Goal: Information Seeking & Learning: Compare options

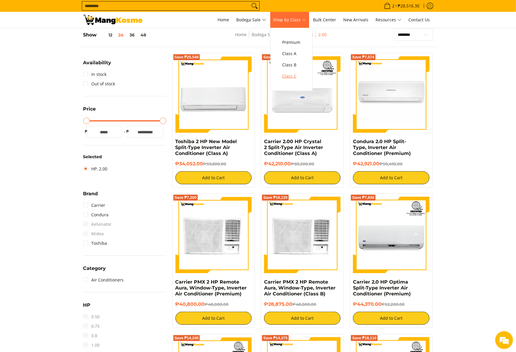
click at [295, 72] on link "Class C" at bounding box center [291, 75] width 24 height 11
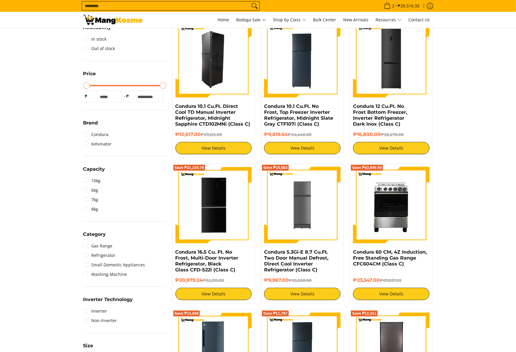
scroll to position [118, 0]
click at [227, 76] on img at bounding box center [213, 59] width 76 height 76
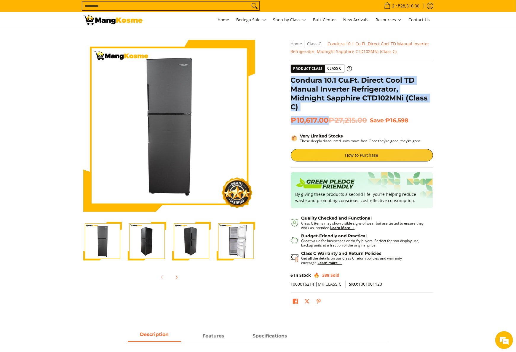
click at [327, 120] on div "**********" at bounding box center [362, 176] width 148 height 272
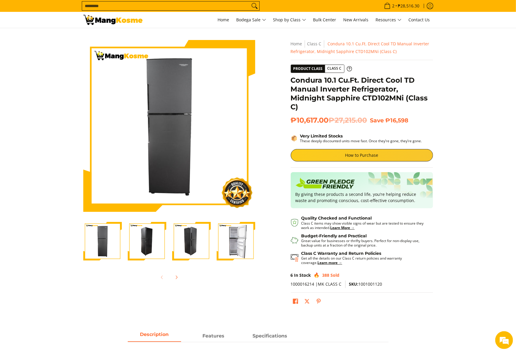
click at [208, 11] on span "Search..." at bounding box center [171, 5] width 178 height 9
click at [211, 8] on input "Search..." at bounding box center [166, 5] width 168 height 9
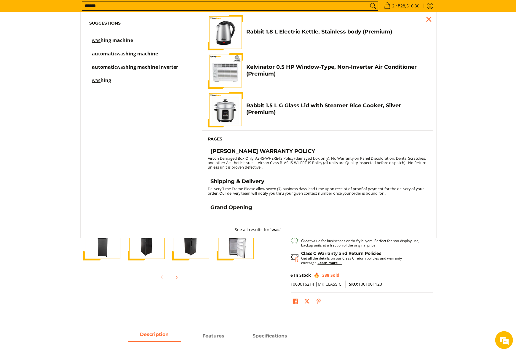
type input "******"
click at [368, 1] on button "Search" at bounding box center [372, 5] width 9 height 9
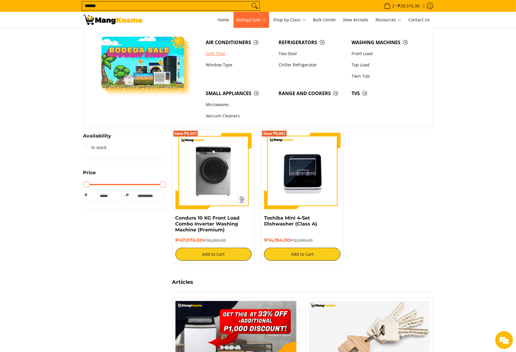
click at [219, 54] on link "Split Type" at bounding box center [239, 53] width 73 height 11
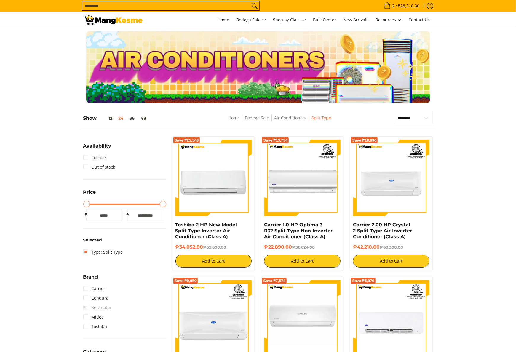
select select "**********"
click at [394, 112] on select "**********" at bounding box center [413, 118] width 39 height 13
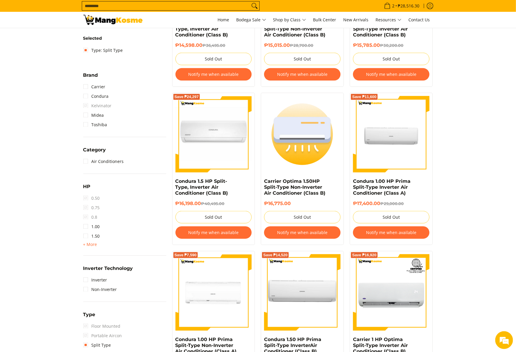
scroll to position [24, 0]
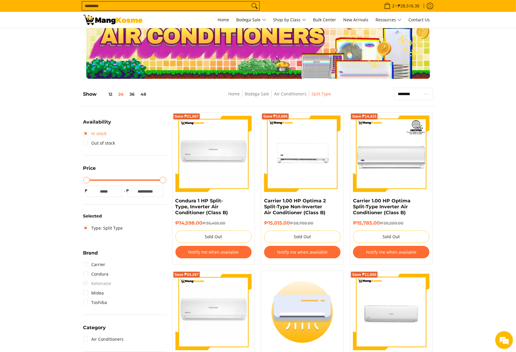
click at [95, 137] on link "In stock" at bounding box center [94, 133] width 23 height 9
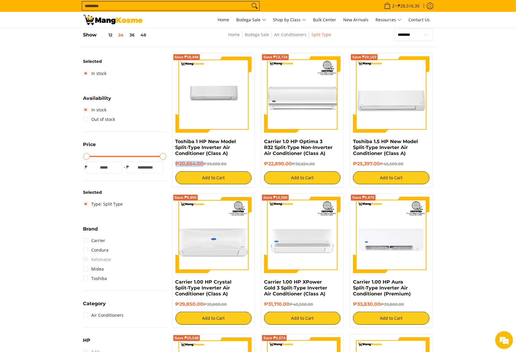
drag, startPoint x: 174, startPoint y: 164, endPoint x: 203, endPoint y: 162, distance: 28.8
click at [203, 162] on div "Save ₱18,946 Toshiba 1 HP New Model Split-Type Inverter Air Conditioner (Class …" at bounding box center [213, 120] width 83 height 134
copy h6 "₱20,654.00"
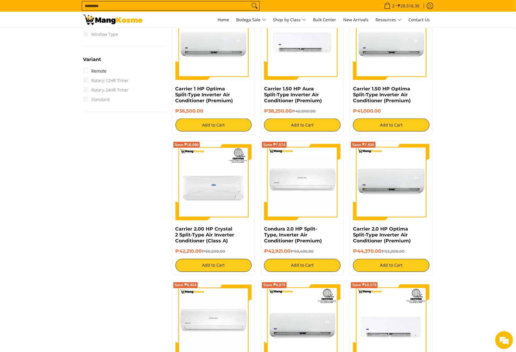
scroll to position [807, 0]
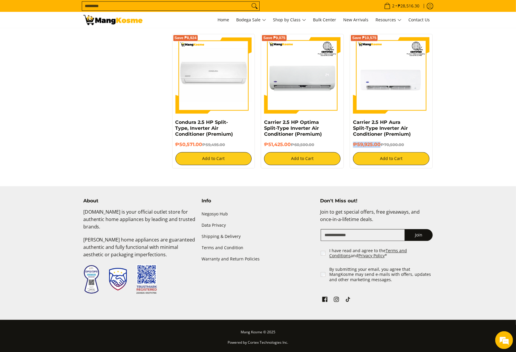
drag, startPoint x: 353, startPoint y: 146, endPoint x: 379, endPoint y: 148, distance: 26.1
click at [379, 148] on div "₱59,925.00 ₱70,500.00" at bounding box center [391, 147] width 76 height 10
copy h6 "₱59,925.00"
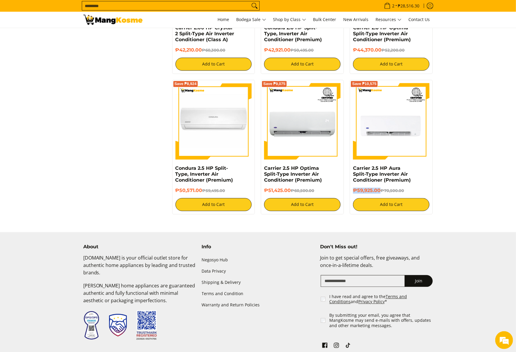
scroll to position [689, 0]
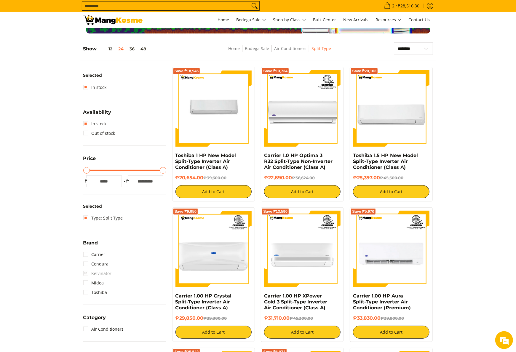
scroll to position [0, 0]
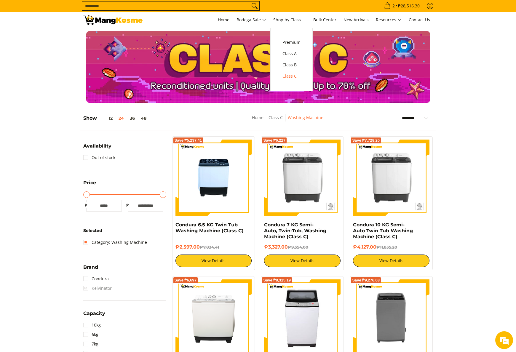
select select "**********"
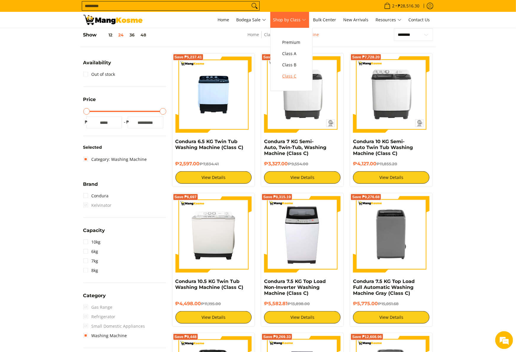
click at [295, 77] on span "Class C" at bounding box center [291, 76] width 18 height 7
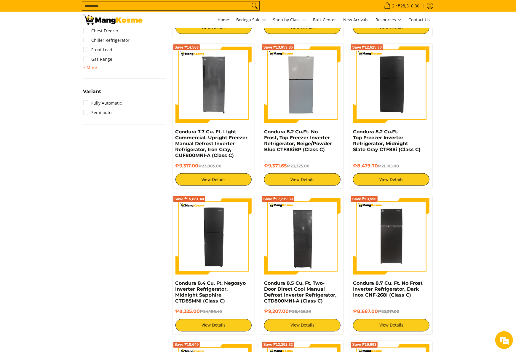
scroll to position [533, 0]
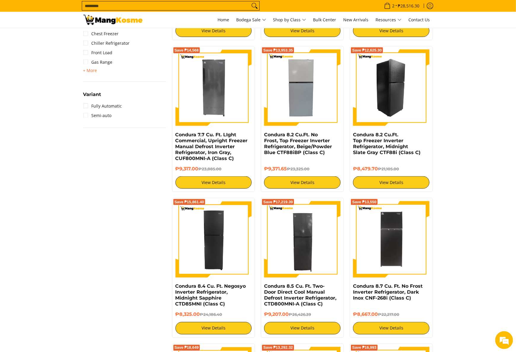
click at [411, 113] on img at bounding box center [391, 87] width 76 height 76
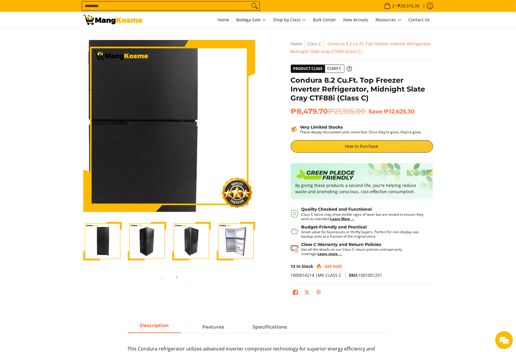
click at [184, 114] on img at bounding box center [169, 126] width 172 height 172
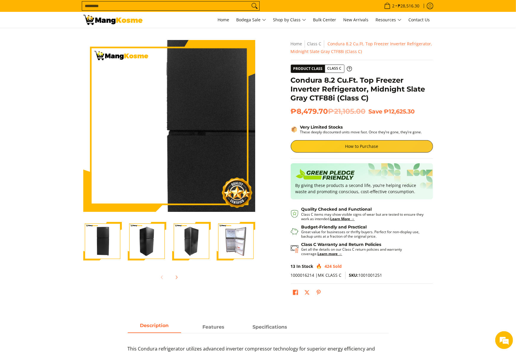
click at [145, 108] on img at bounding box center [169, 126] width 172 height 172
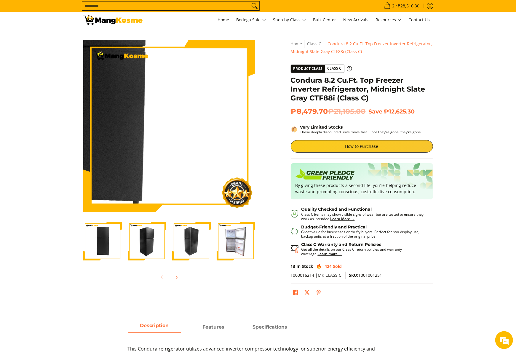
click at [210, 150] on img at bounding box center [169, 126] width 172 height 172
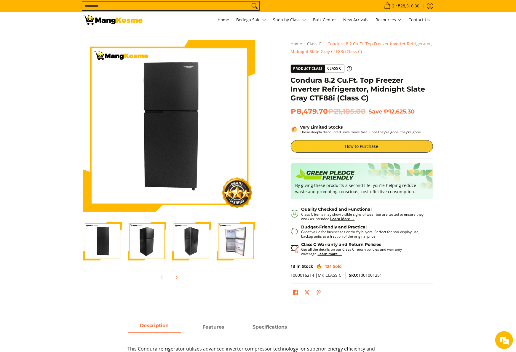
click at [199, 250] on img "Condura 8.2 Cu.Ft. Top Freezer Inverter Refrigerator, Midnight Slate Gray CTF88…" at bounding box center [191, 241] width 38 height 38
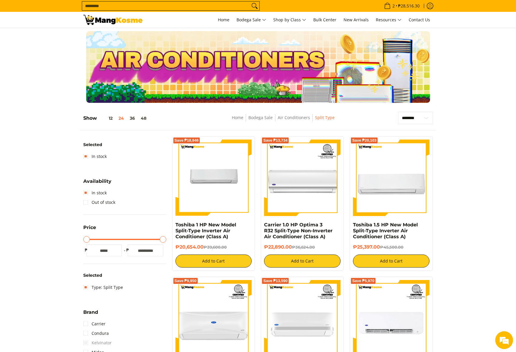
select select "**********"
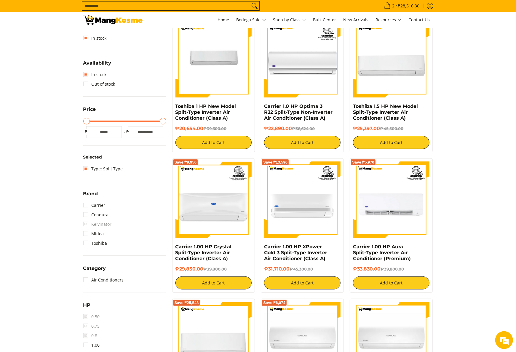
scroll to position [178, 0]
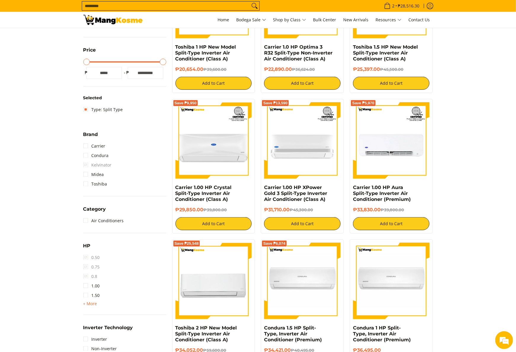
click at [100, 294] on li "1.50" at bounding box center [124, 294] width 83 height 9
click at [99, 296] on link "1.50" at bounding box center [91, 294] width 17 height 9
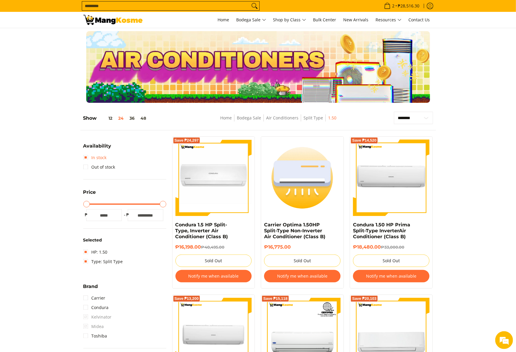
click at [102, 154] on link "In stock" at bounding box center [94, 157] width 23 height 9
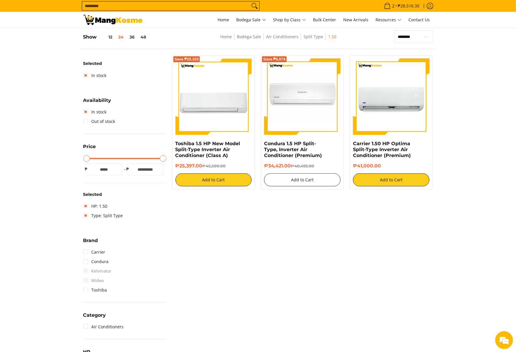
scroll to position [83, 0]
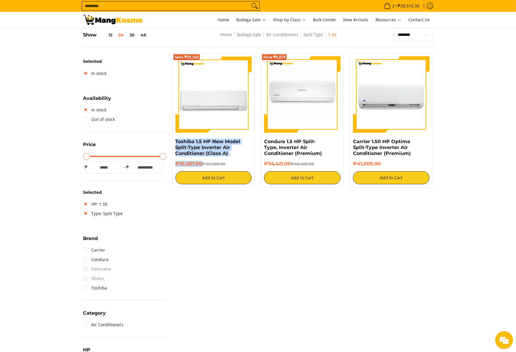
drag, startPoint x: 173, startPoint y: 142, endPoint x: 201, endPoint y: 164, distance: 36.3
click at [201, 164] on div "Save ₱20,103 Toshiba 1.5 HP New Model Split-Type Inverter Air Conditioner (Clas…" at bounding box center [213, 120] width 83 height 134
copy div "Toshiba 1.5 HP New Model Split-Type Inverter Air Conditioner (Class A) ₱25,397.…"
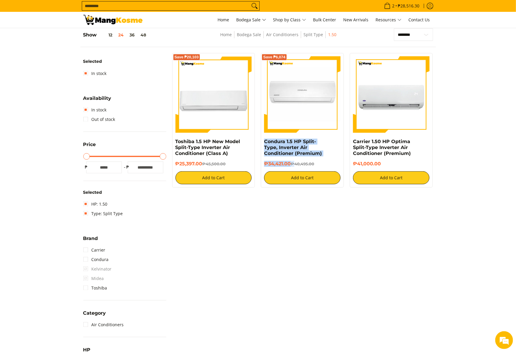
copy div "Condura 1.5 HP Split-Type, Inverter Air Conditioner (Premium) ₱34,421.00 ₱"
drag, startPoint x: 260, startPoint y: 142, endPoint x: 296, endPoint y: 165, distance: 43.0
click at [296, 165] on div "Save ₱6,074 Condura 1.5 HP Split-Type, Inverter Air Conditioner (Premium) ₱34,4…" at bounding box center [302, 120] width 89 height 134
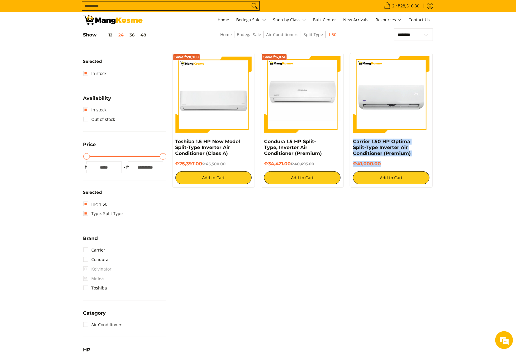
drag, startPoint x: 352, startPoint y: 143, endPoint x: 392, endPoint y: 163, distance: 44.8
click at [392, 163] on div "Carrier 1.50 HP Optima Split-Type Inverter Air Conditioner (Premium) ₱41,000.00…" at bounding box center [390, 120] width 83 height 134
copy div "Carrier 1.50 HP Optima Split-Type Inverter Air Conditioner (Premium) ₱41,000.00"
